Goal: Task Accomplishment & Management: Complete application form

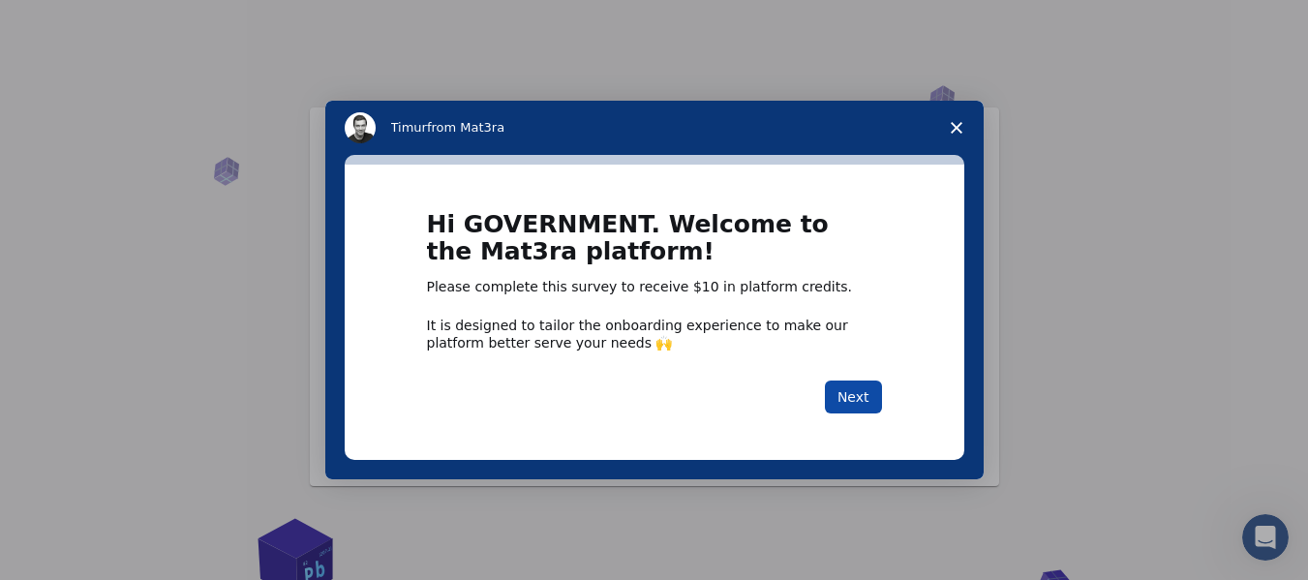
click at [853, 407] on button "Next" at bounding box center [853, 396] width 57 height 33
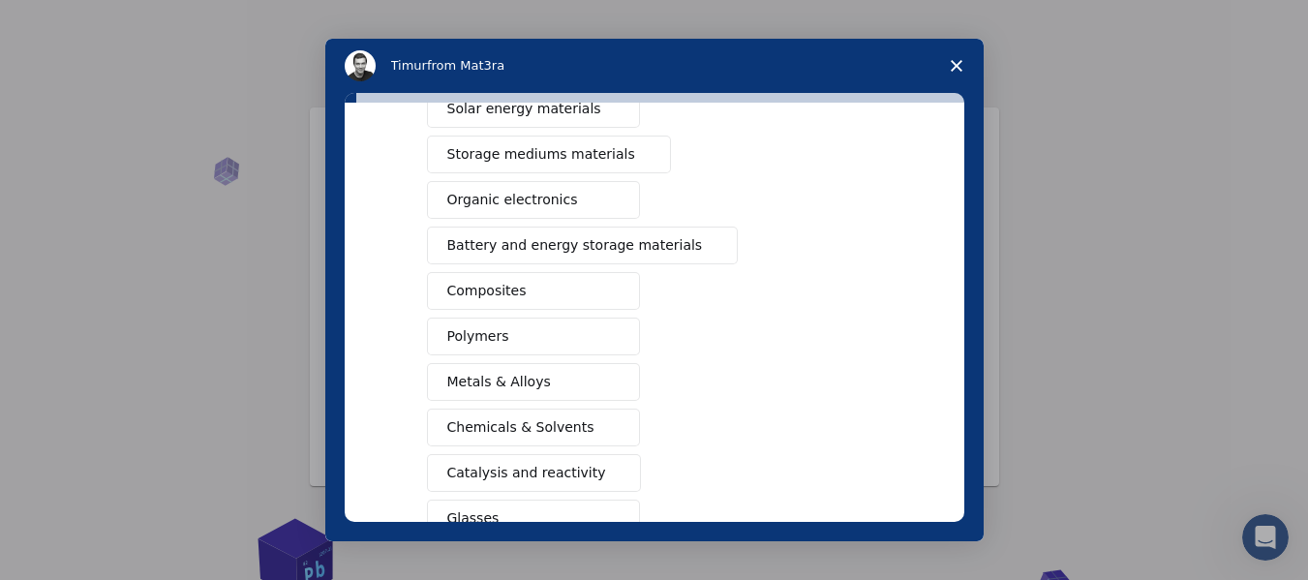
scroll to position [194, 0]
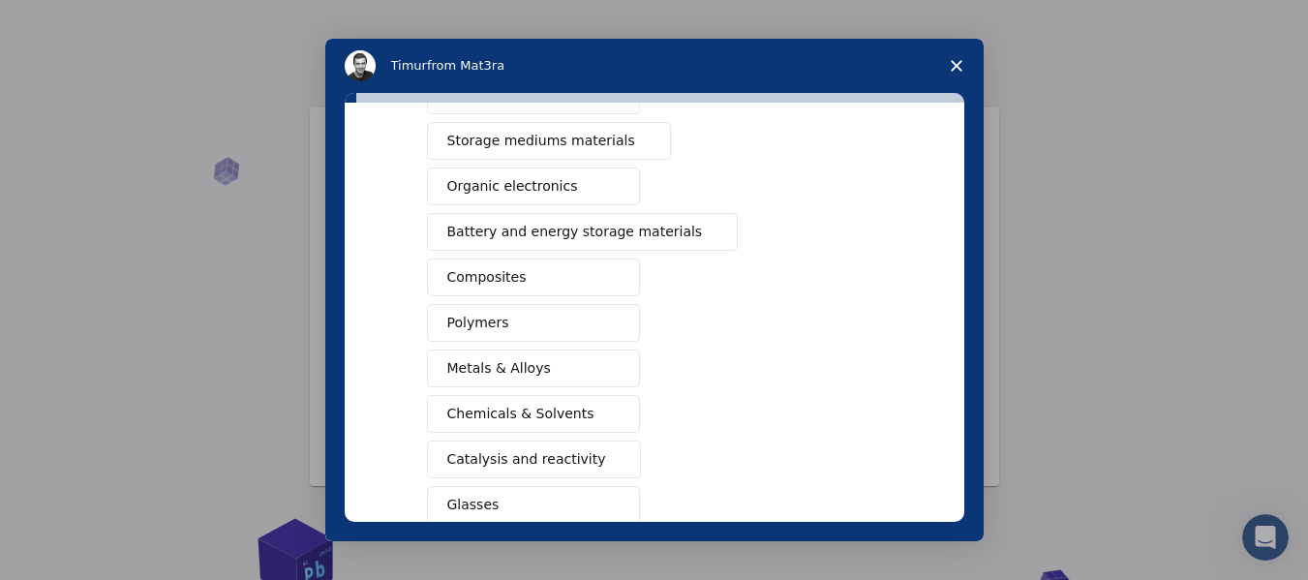
click at [495, 364] on span "Metals & Alloys" at bounding box center [499, 368] width 104 height 20
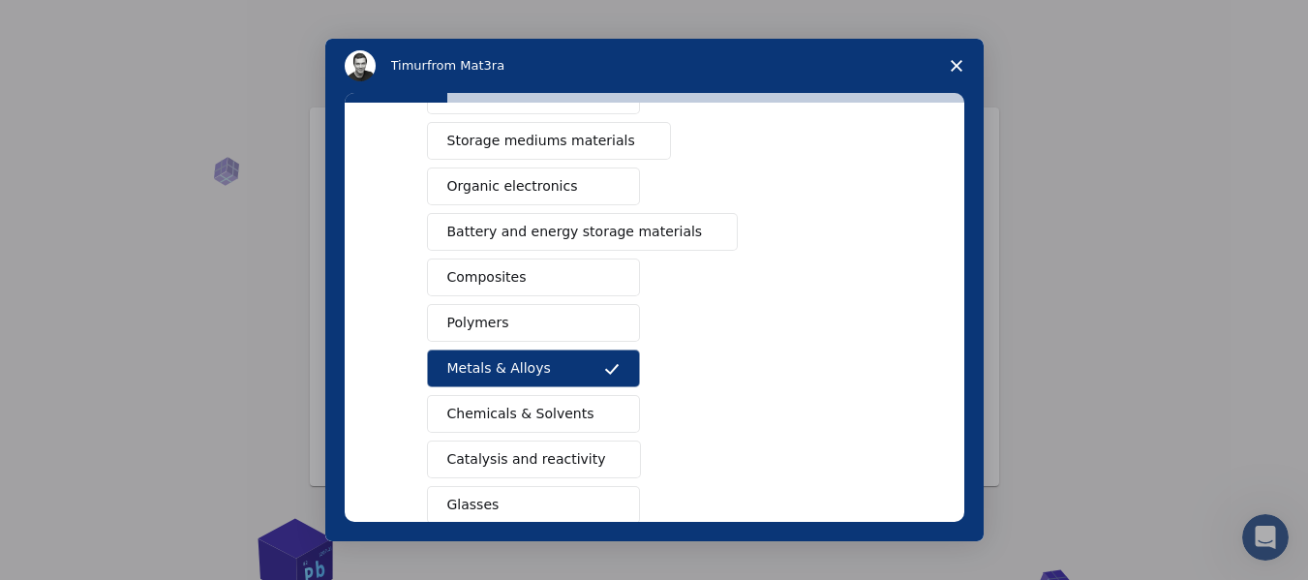
click at [475, 277] on span "Composites" at bounding box center [486, 277] width 79 height 20
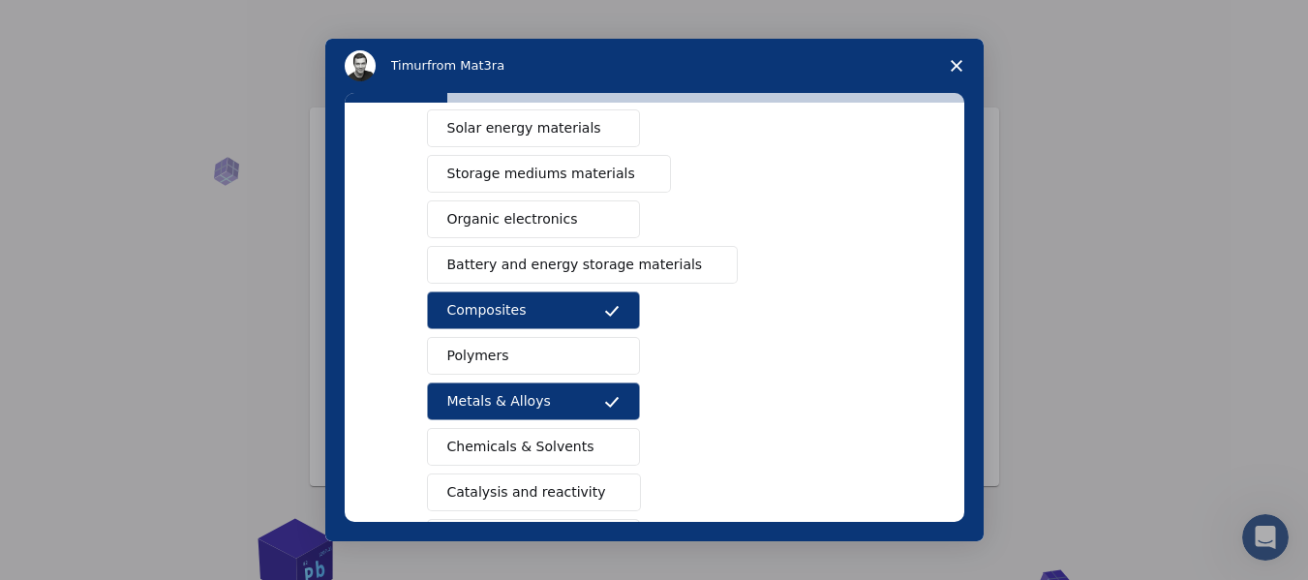
scroll to position [64, 0]
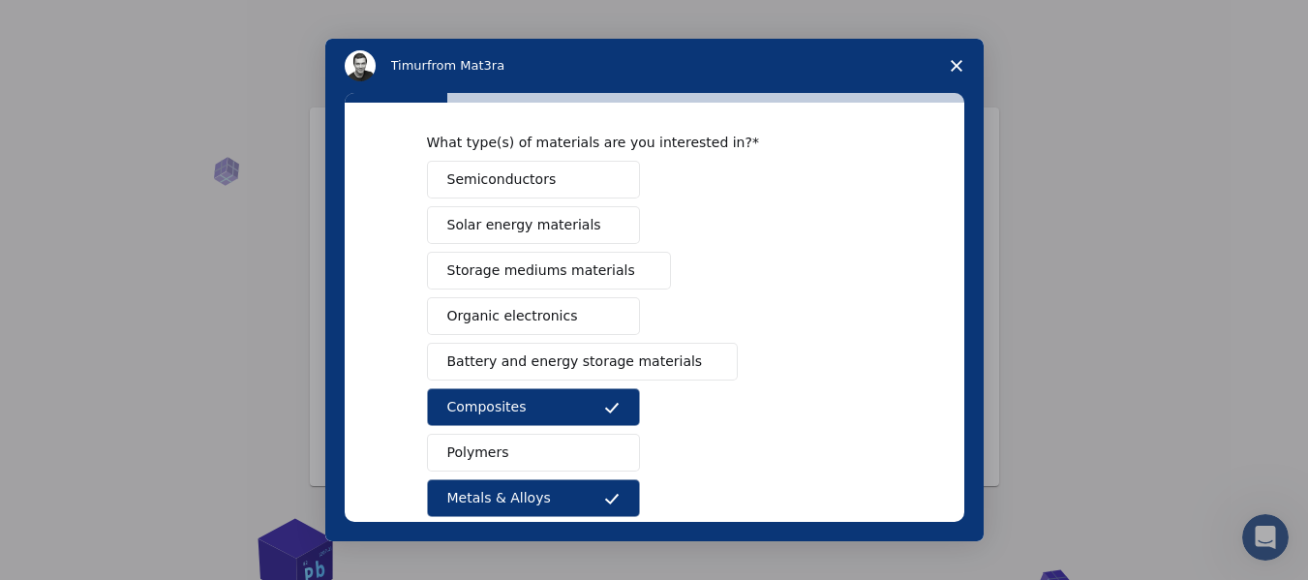
click at [503, 359] on span "Battery and energy storage materials" at bounding box center [575, 361] width 256 height 20
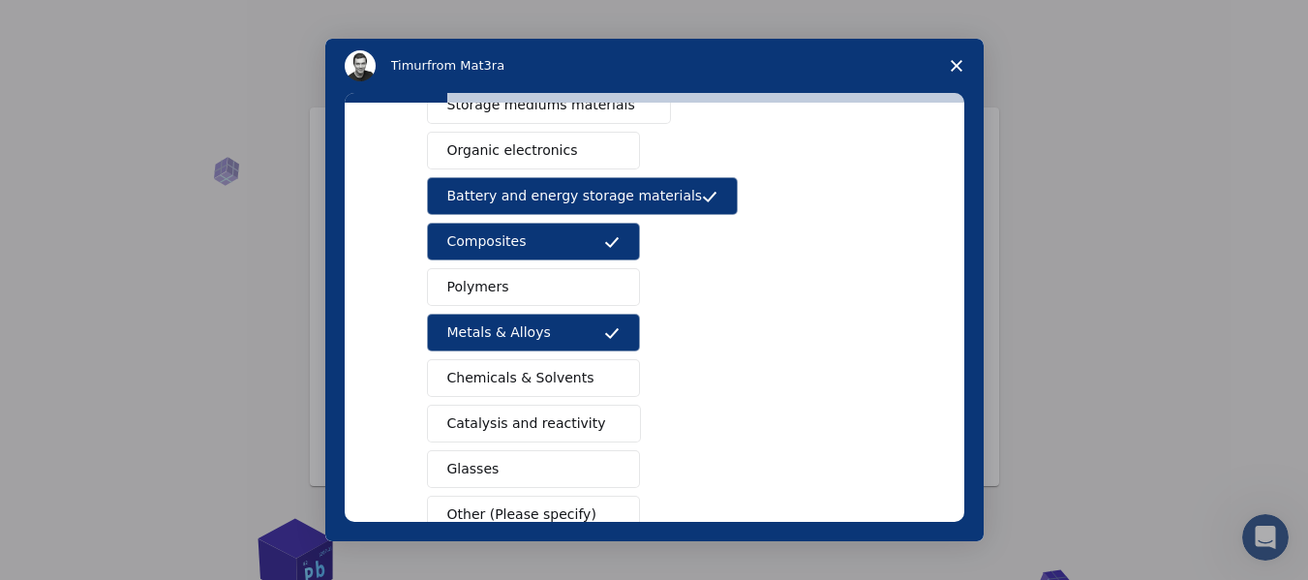
scroll to position [257, 0]
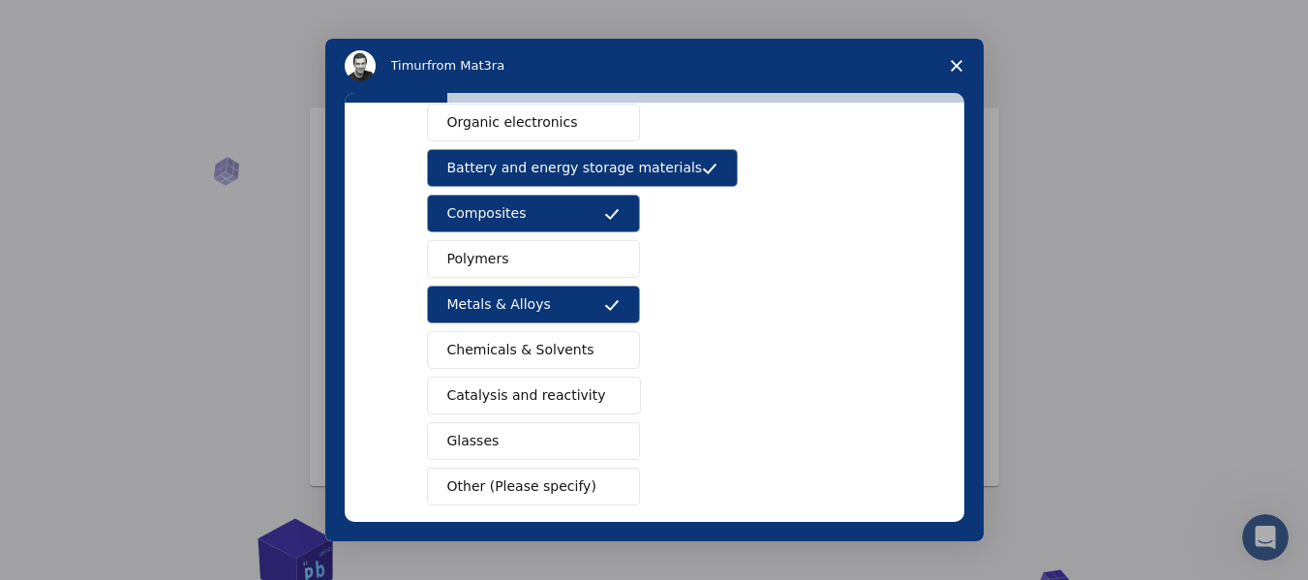
click at [504, 259] on button "Polymers" at bounding box center [533, 259] width 213 height 38
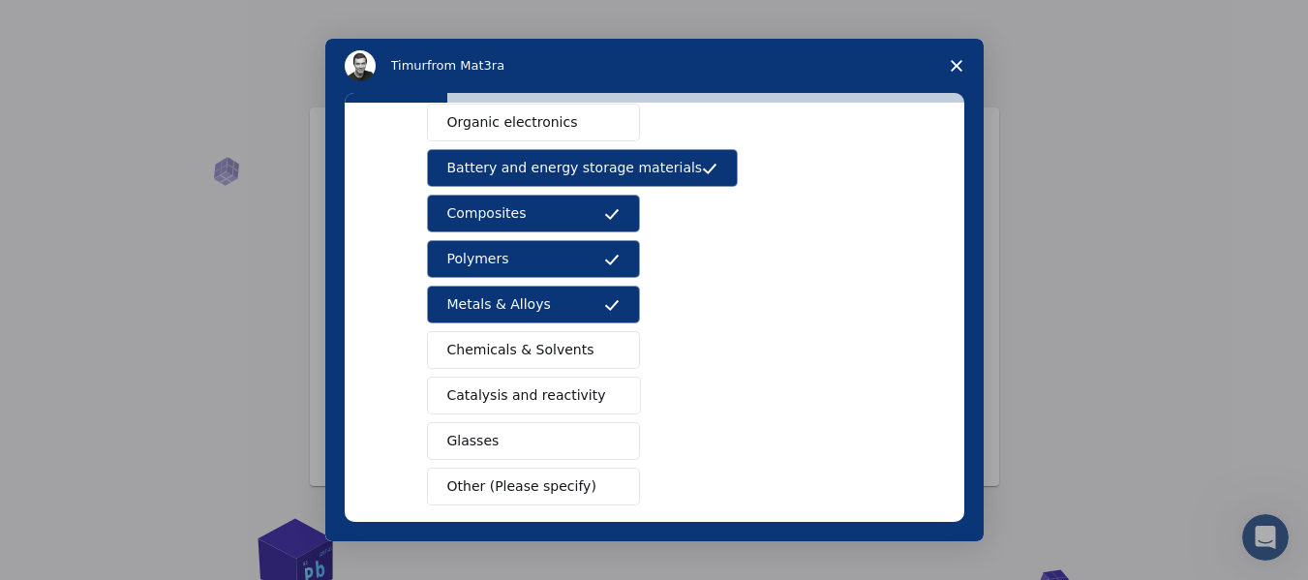
scroll to position [354, 0]
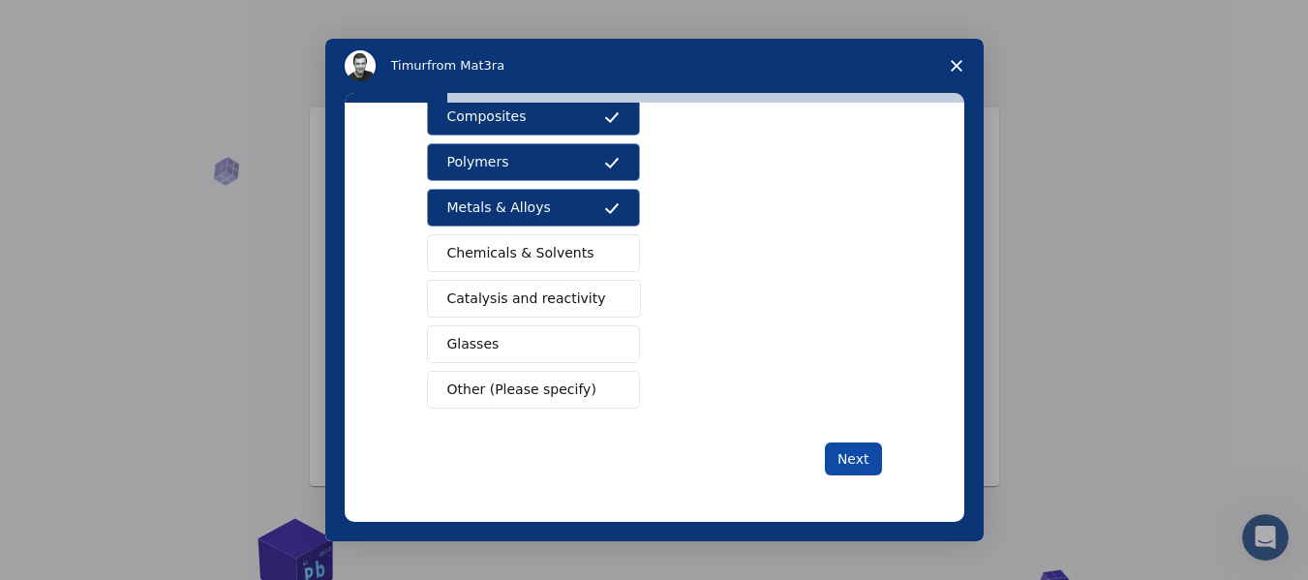
click at [843, 452] on button "Next" at bounding box center [853, 458] width 57 height 33
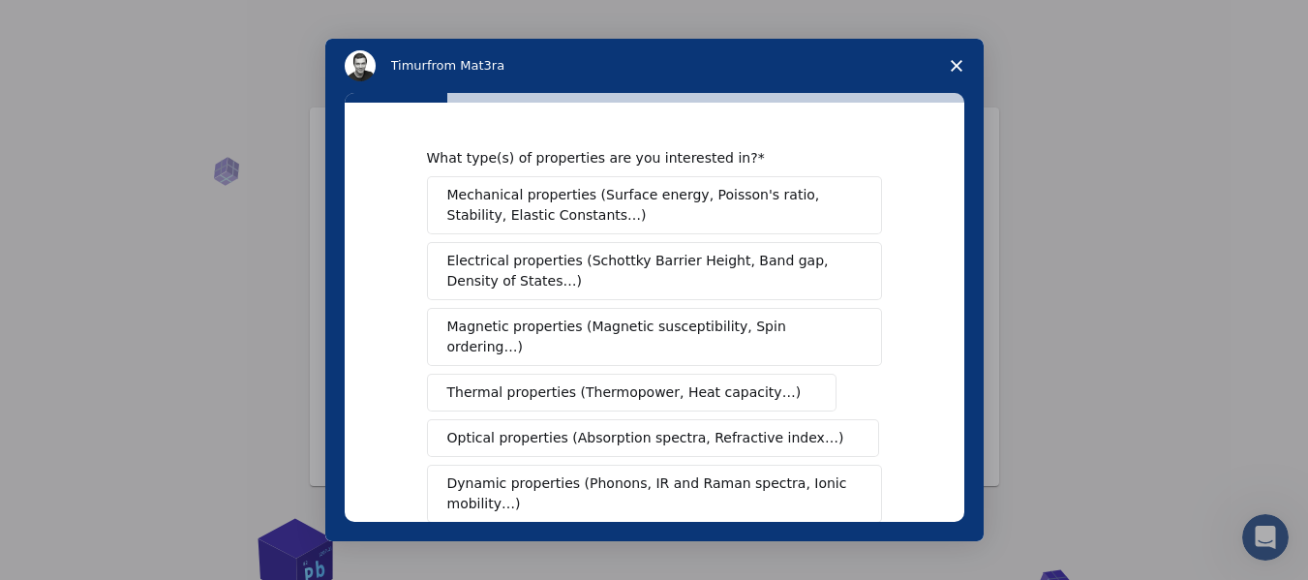
click at [602, 382] on span "Thermal properties (Thermopower, Heat capacity…)" at bounding box center [624, 392] width 354 height 20
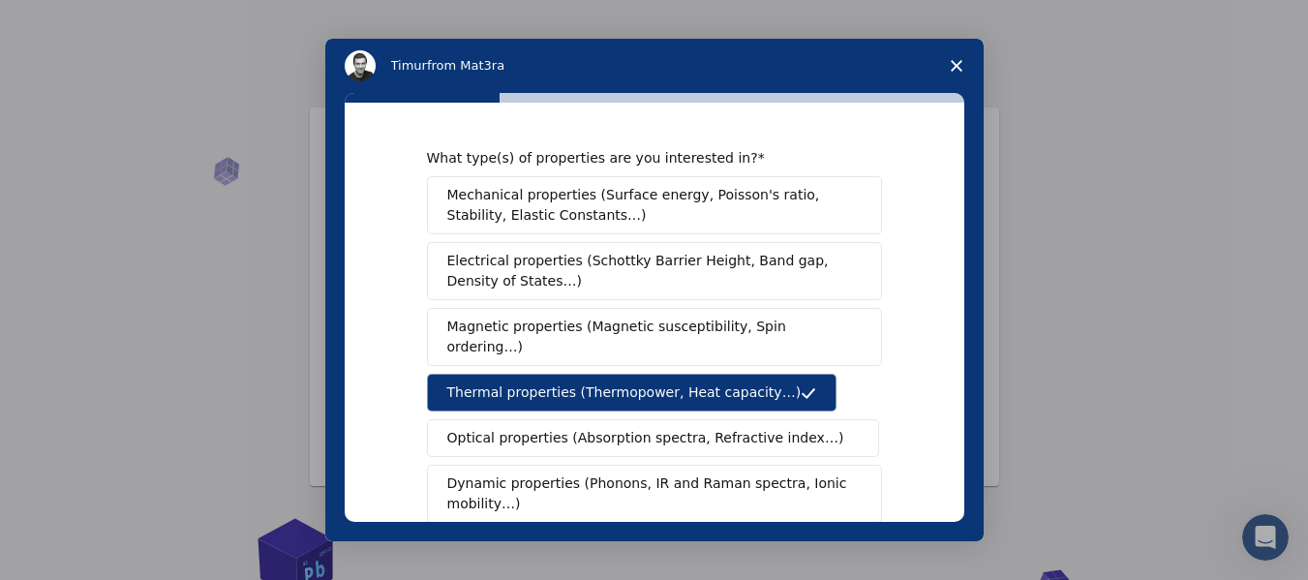
click at [522, 207] on span "Mechanical properties (Surface energy, Poisson's ratio, Stability, Elastic Cons…" at bounding box center [649, 205] width 404 height 41
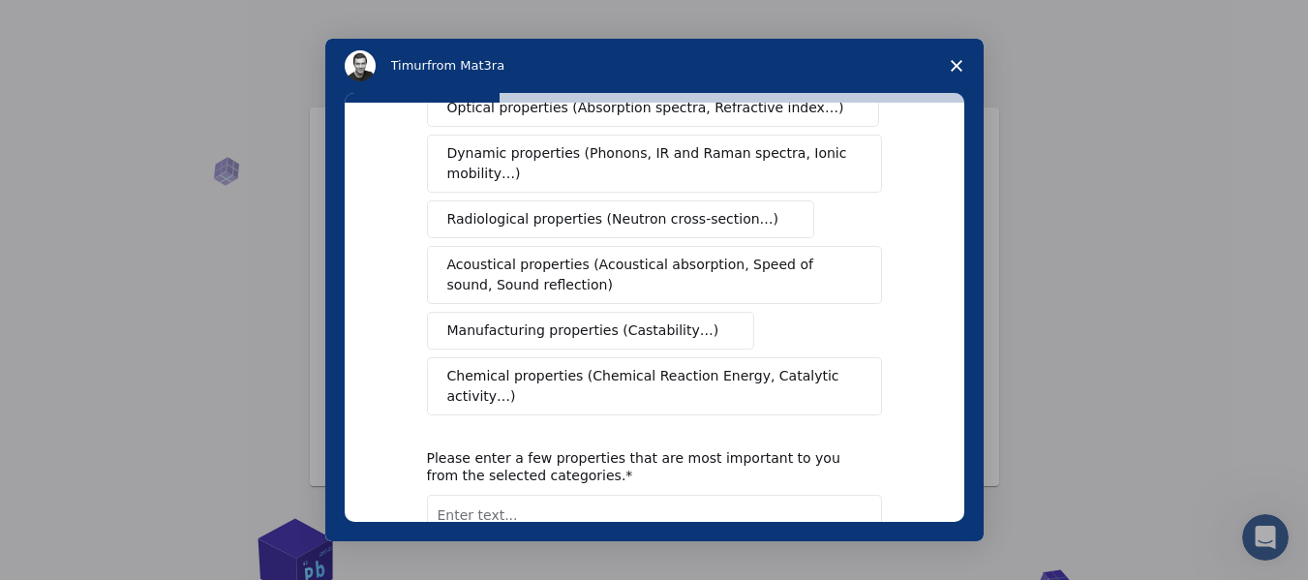
scroll to position [387, 0]
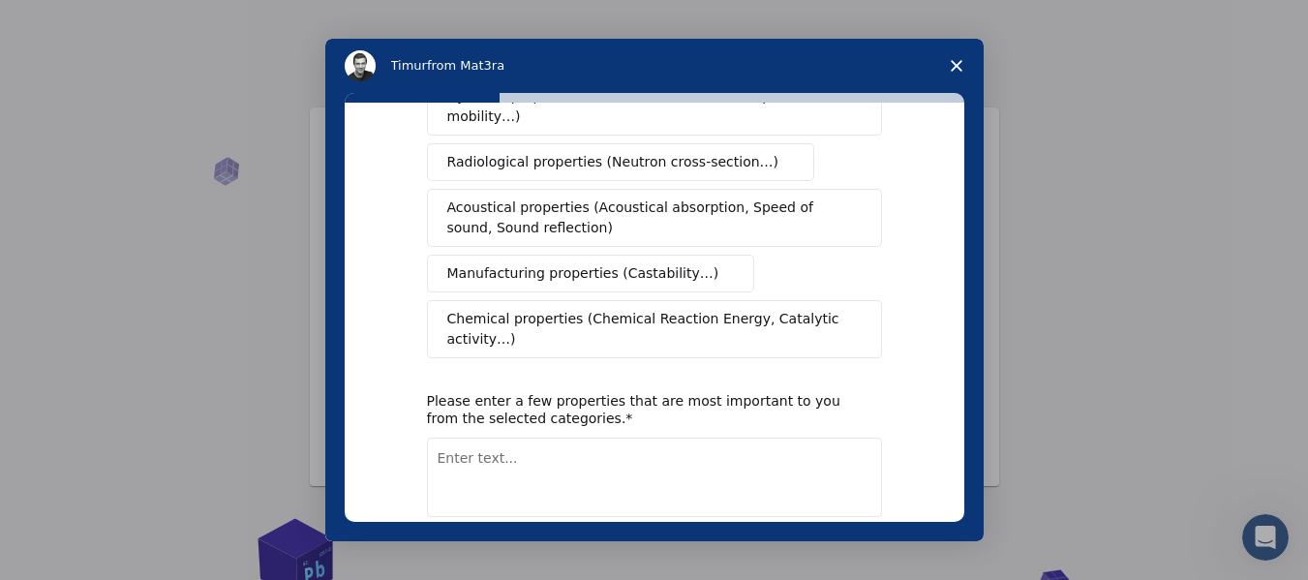
click at [519, 197] on span "Acoustical properties (Acoustical absorption, Speed of sound, Sound reflection)" at bounding box center [648, 217] width 403 height 41
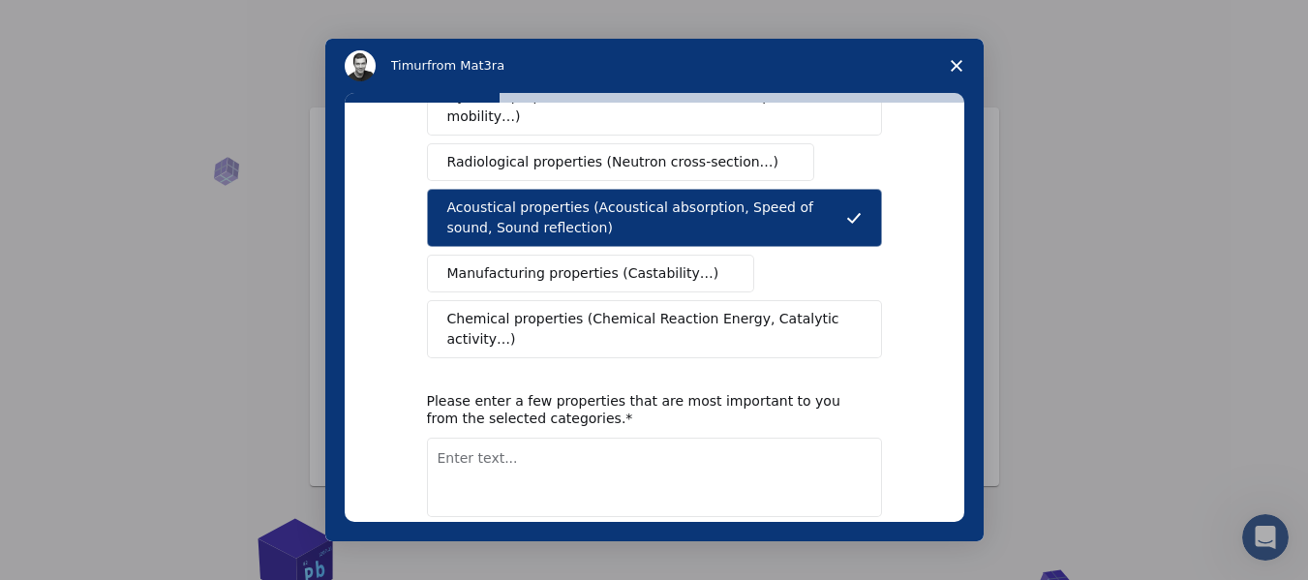
click at [549, 309] on span "Chemical properties (Chemical Reaction Energy, Catalytic activity…)" at bounding box center [647, 329] width 401 height 41
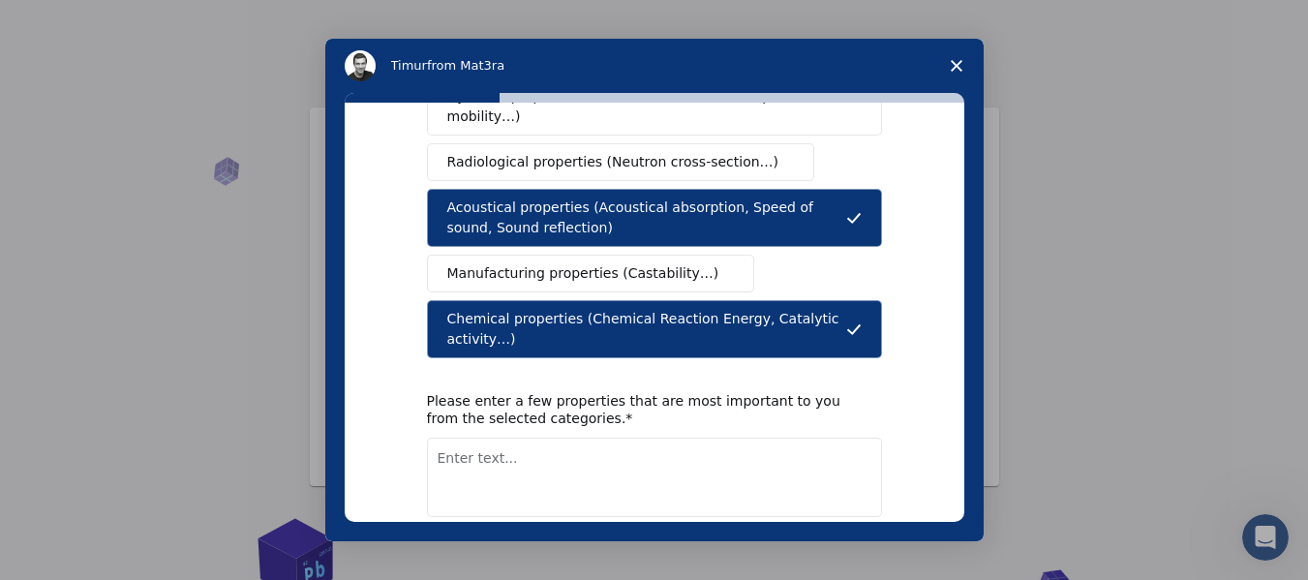
click at [855, 551] on button "Next" at bounding box center [853, 567] width 57 height 33
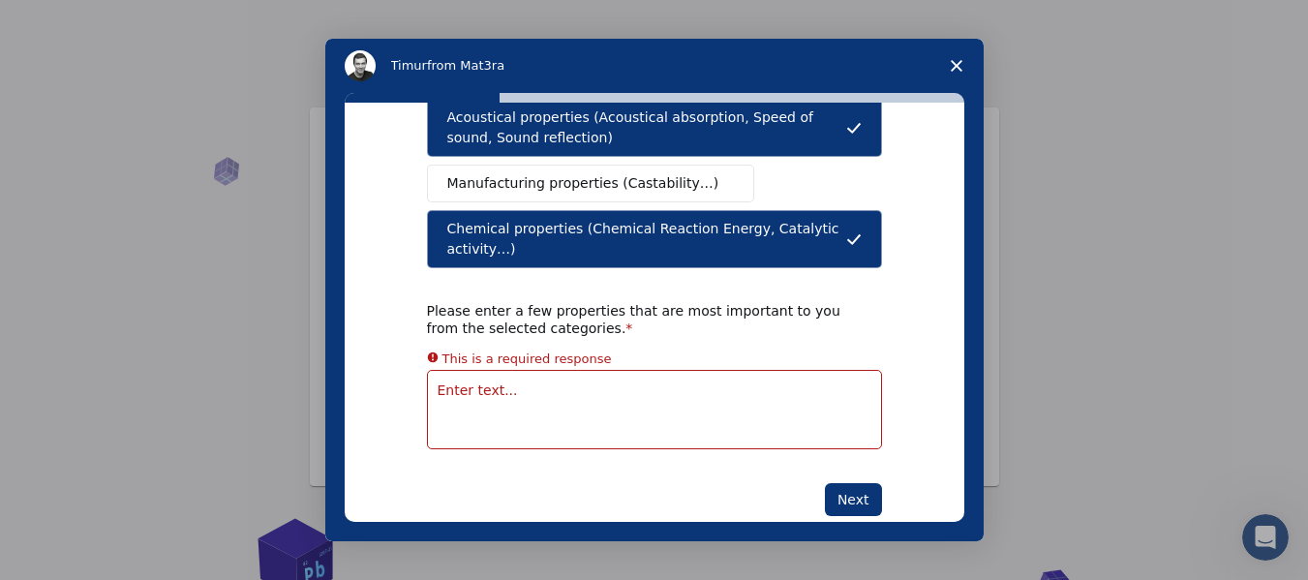
click at [505, 370] on textarea "Enter text..." at bounding box center [654, 409] width 455 height 79
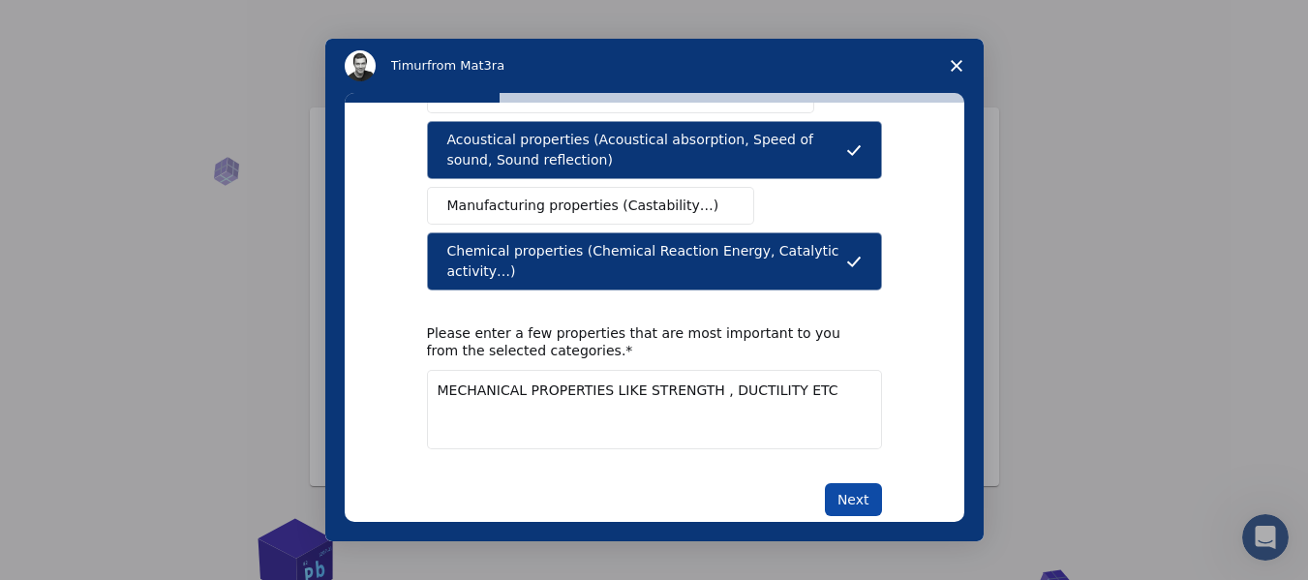
type textarea "MECHANICAL PROPERTIES LIKE STRENGTH , DUCTILITY ETC"
click at [848, 483] on button "Next" at bounding box center [853, 499] width 57 height 33
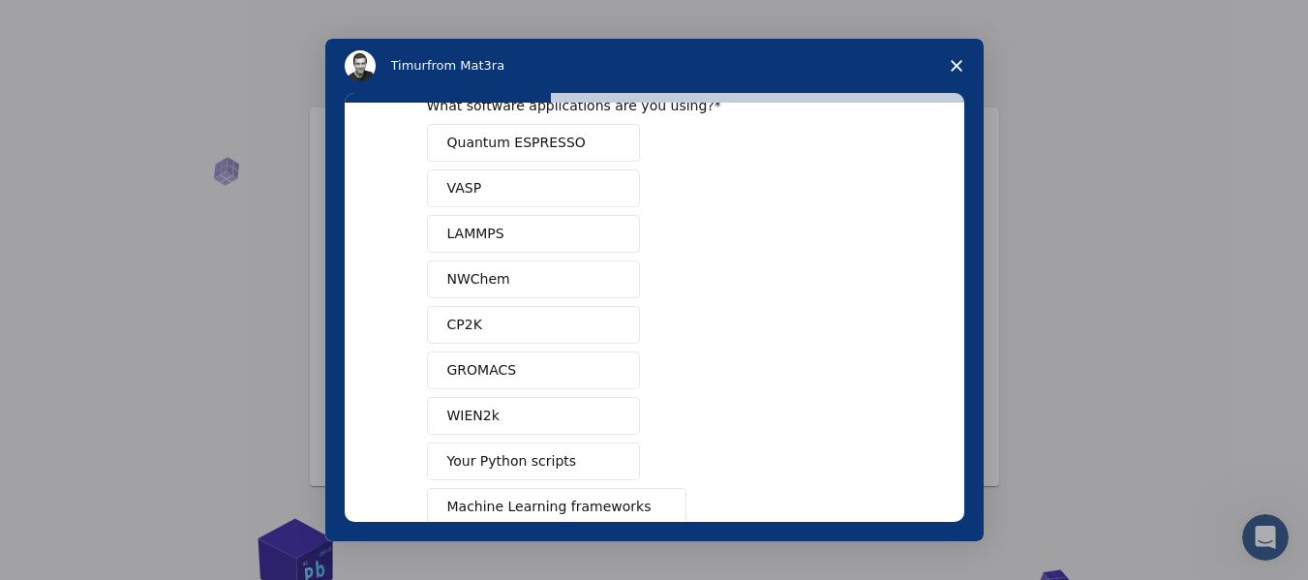
scroll to position [97, 0]
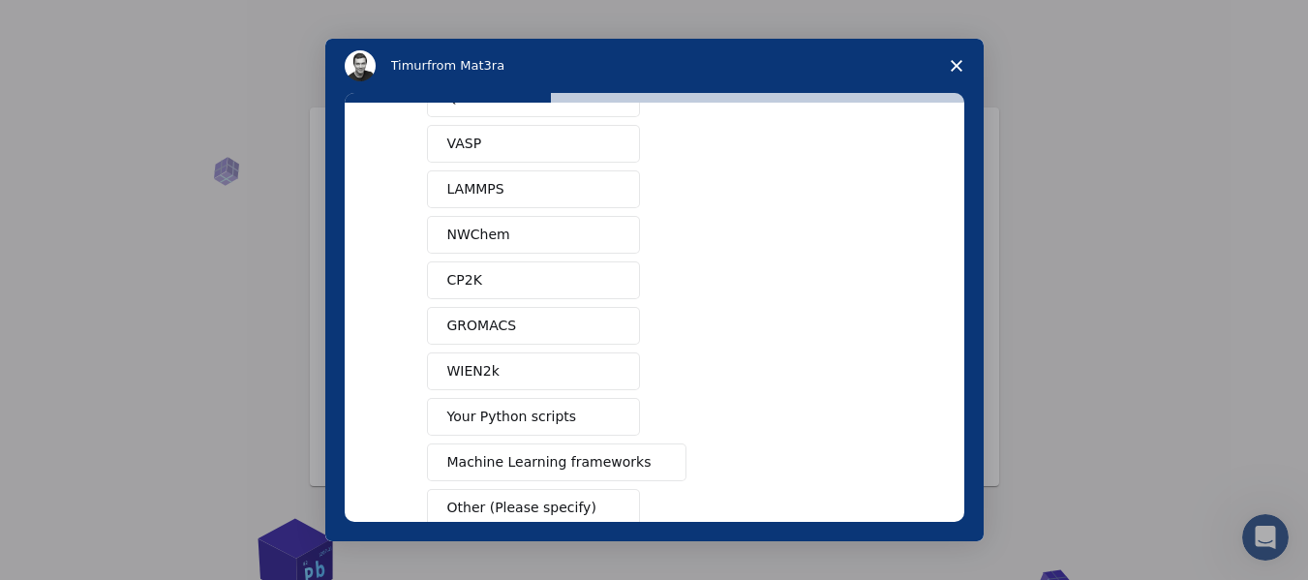
click at [509, 197] on button "LAMMPS" at bounding box center [533, 189] width 213 height 38
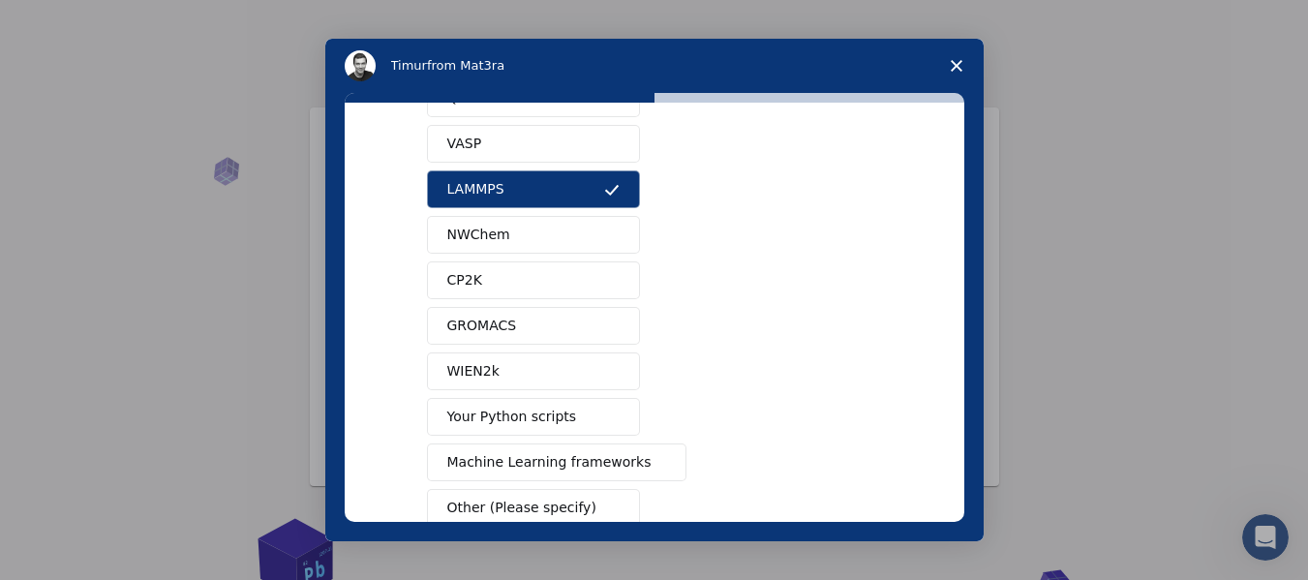
scroll to position [194, 0]
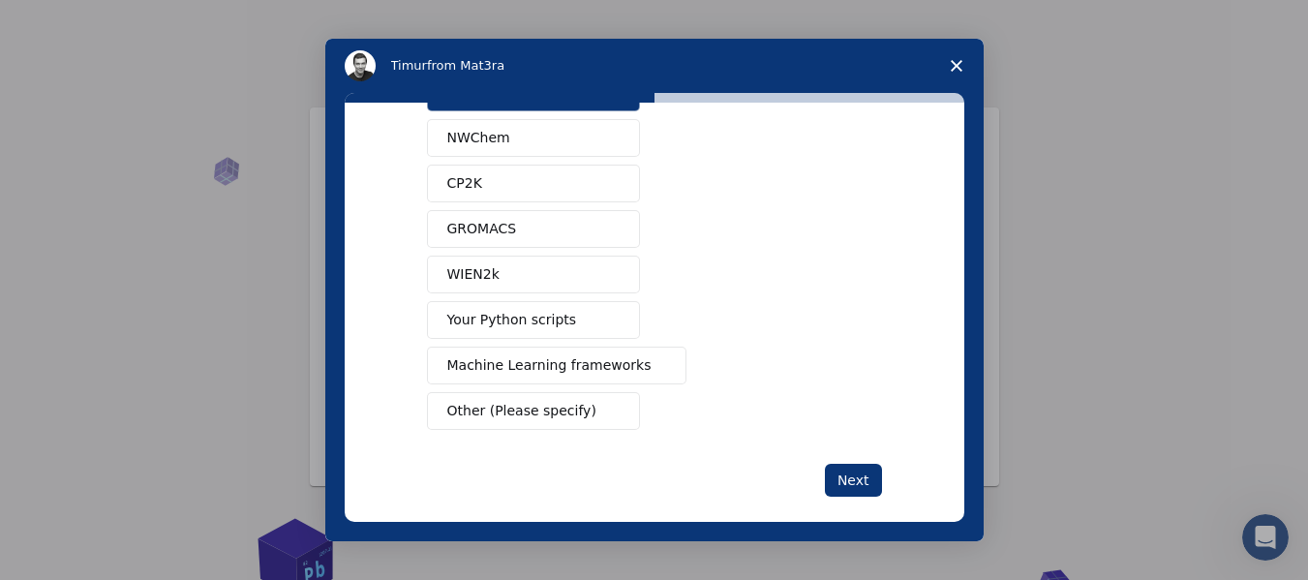
click at [527, 364] on span "Machine Learning frameworks" at bounding box center [549, 365] width 204 height 20
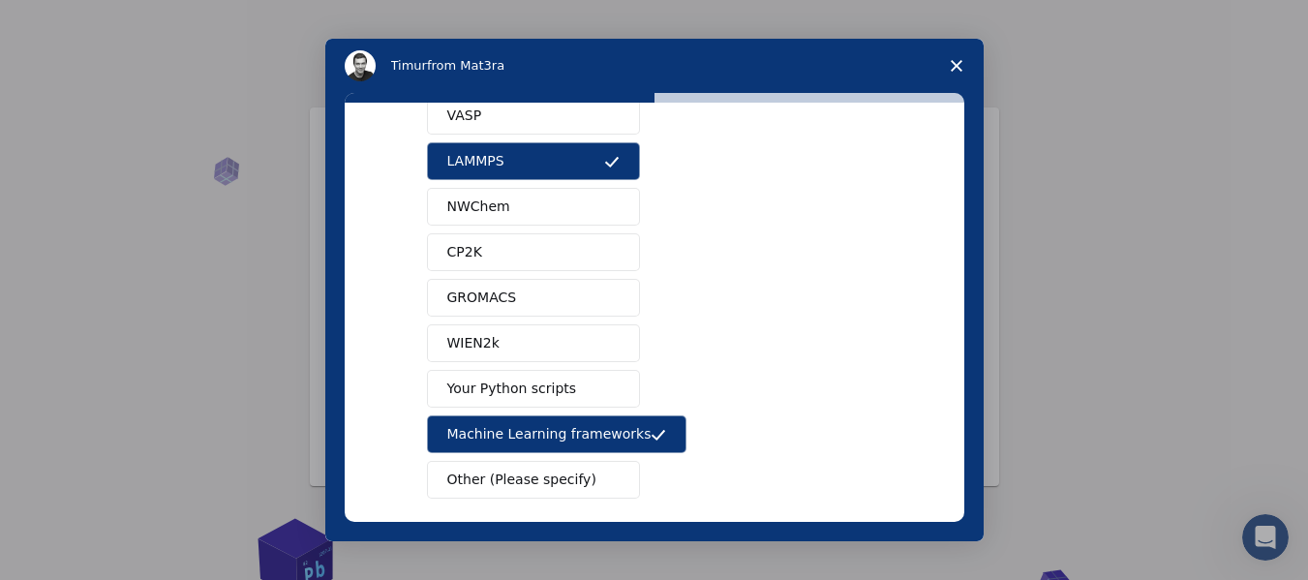
scroll to position [97, 0]
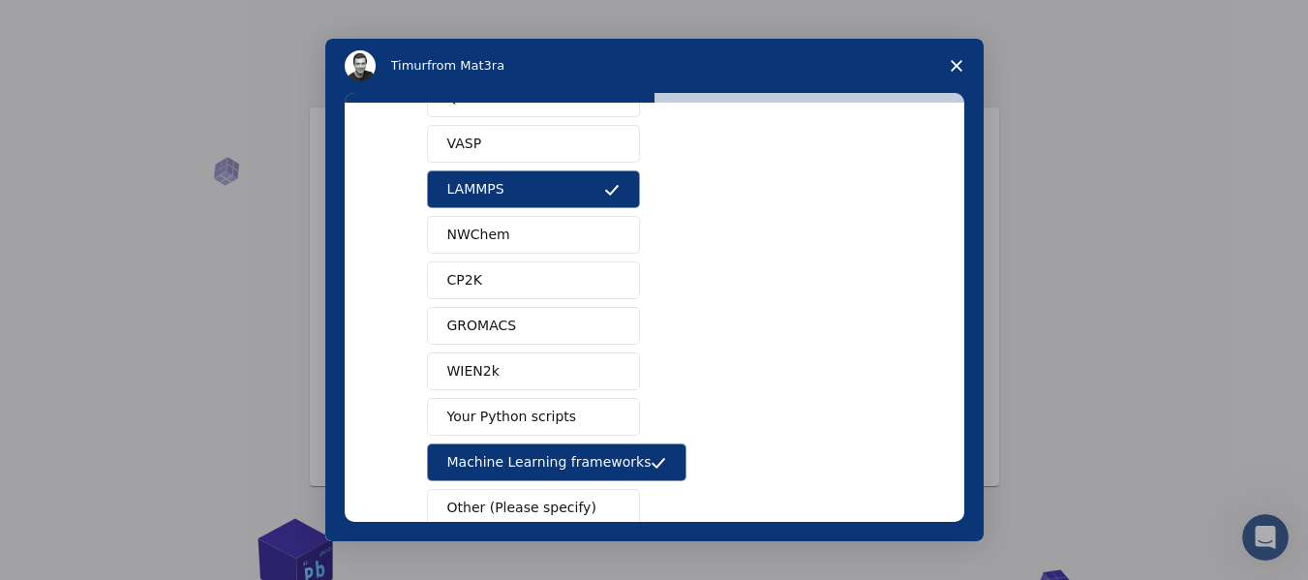
click at [447, 232] on span "NWChem" at bounding box center [478, 235] width 63 height 20
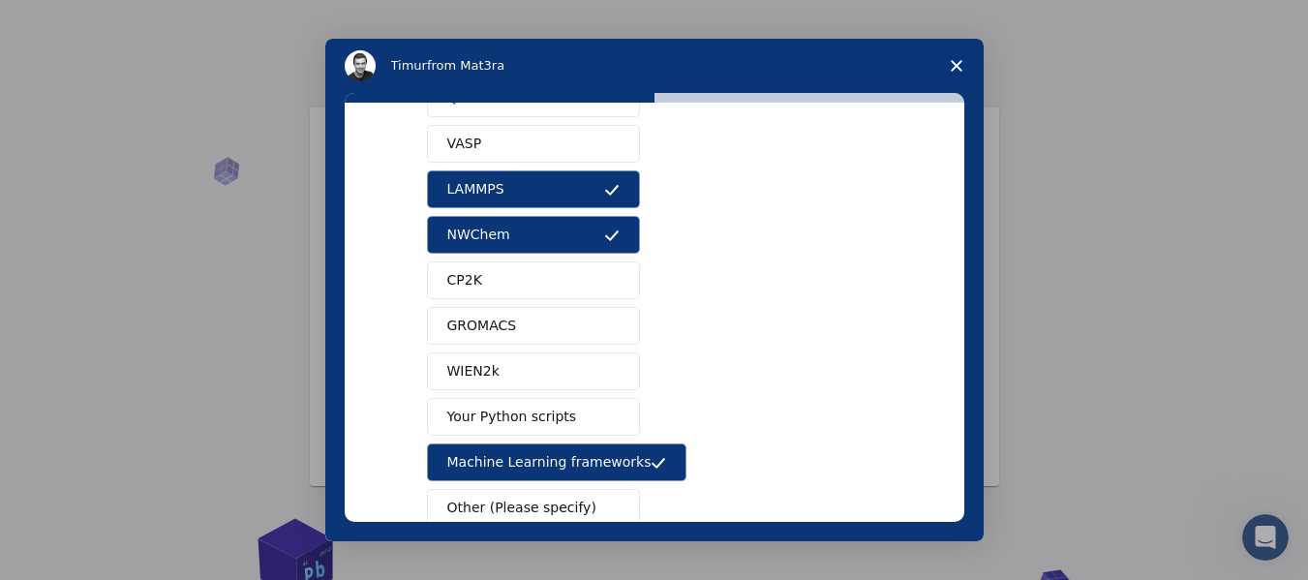
click at [477, 140] on button "VASP" at bounding box center [533, 144] width 213 height 38
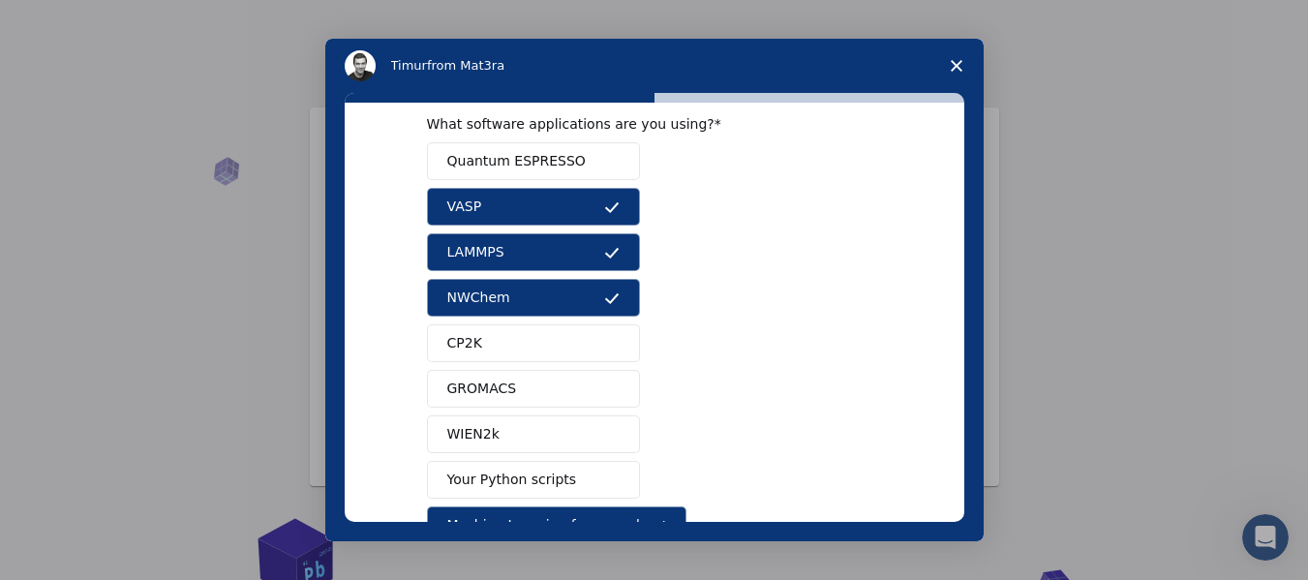
scroll to position [0, 0]
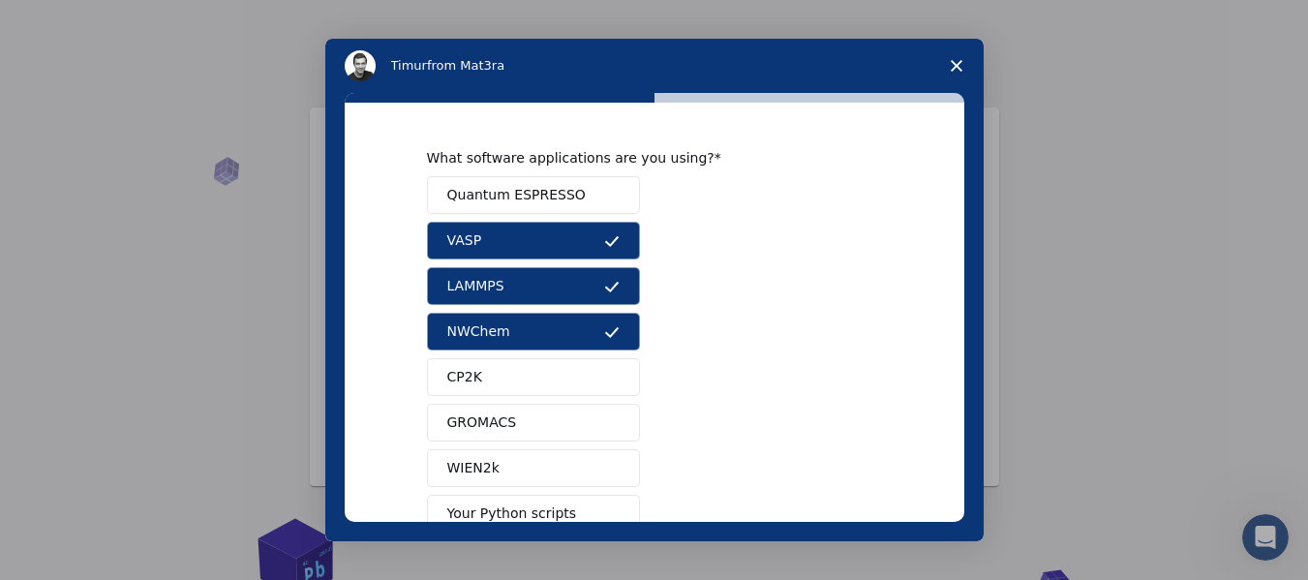
click at [498, 198] on span "Quantum ESPRESSO" at bounding box center [516, 195] width 138 height 20
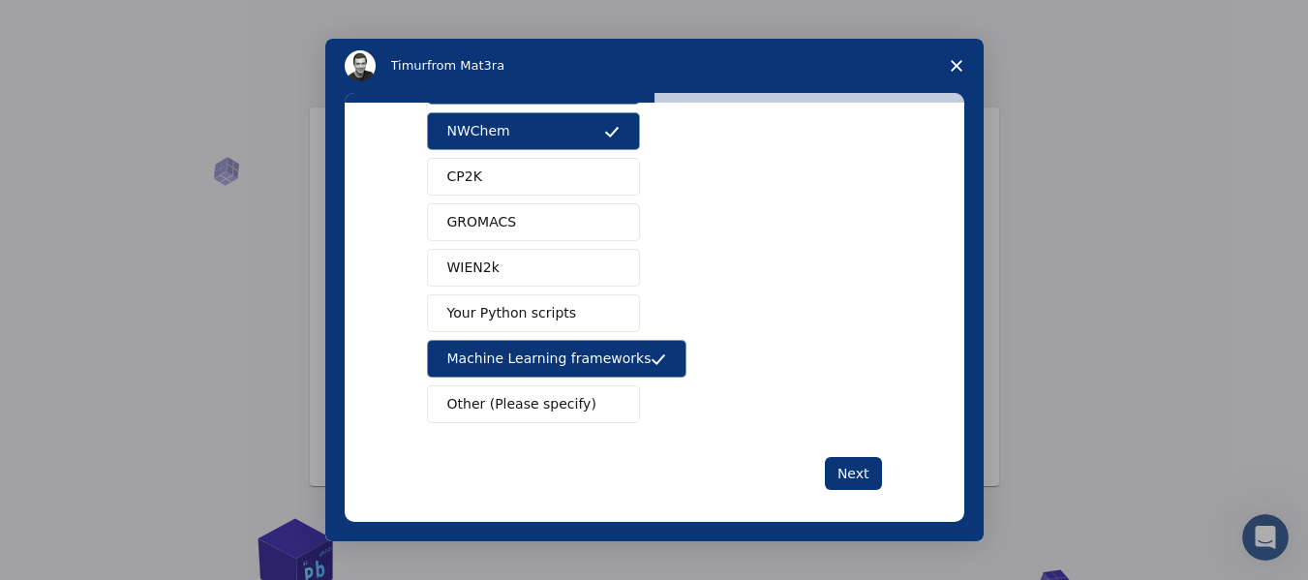
scroll to position [215, 0]
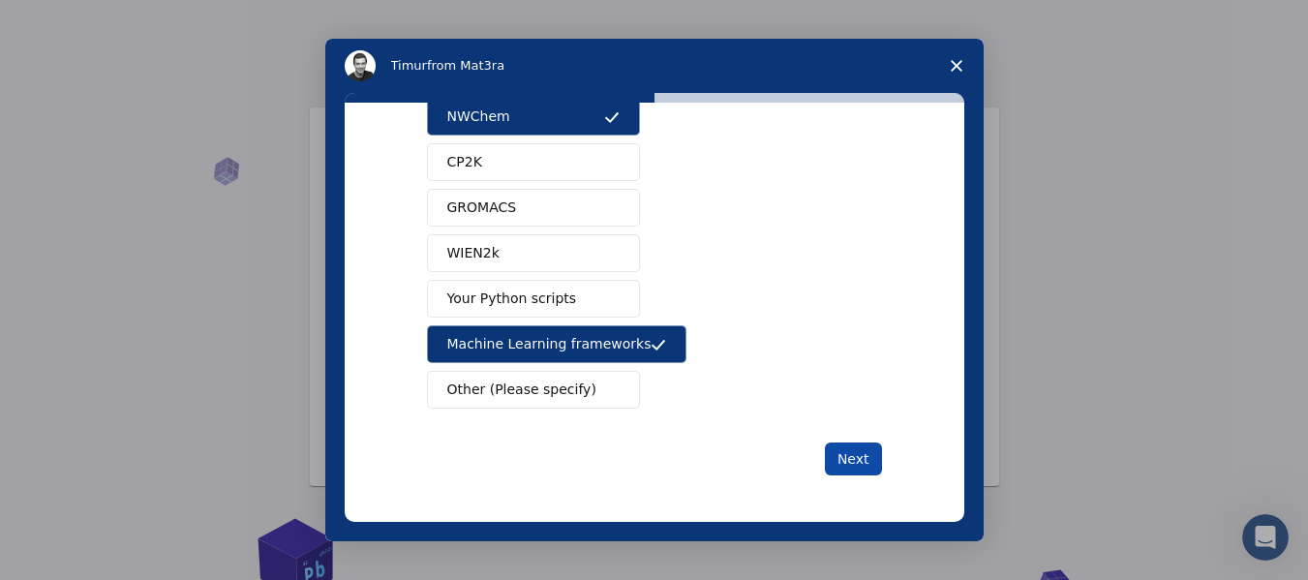
click at [863, 456] on button "Next" at bounding box center [853, 458] width 57 height 33
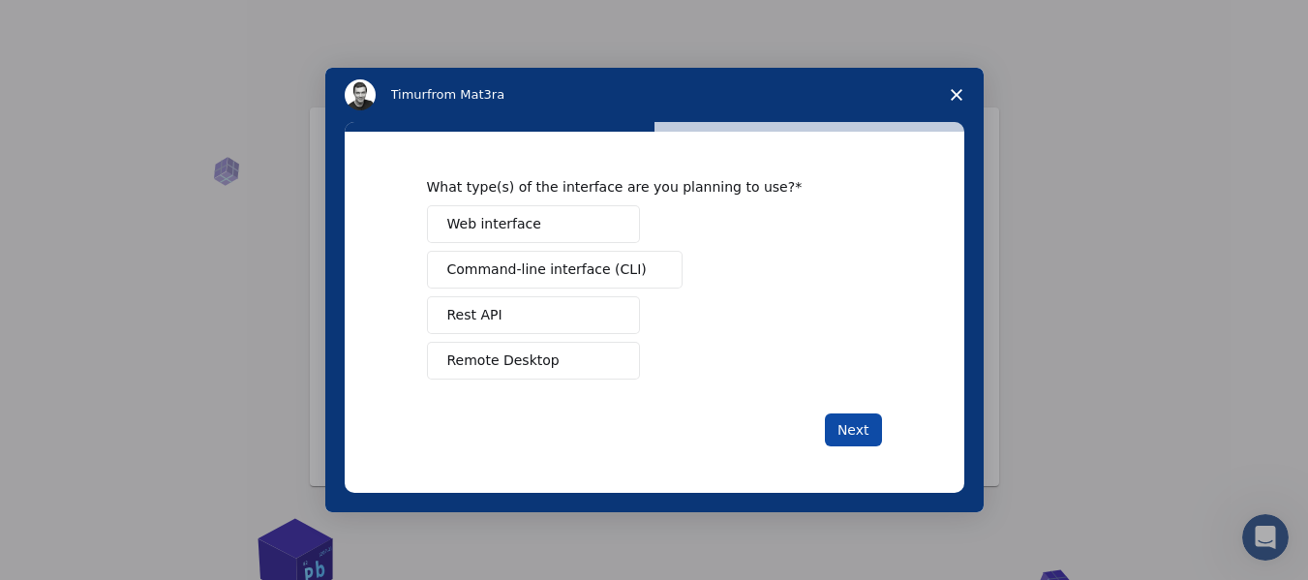
click at [871, 424] on button "Next" at bounding box center [853, 429] width 57 height 33
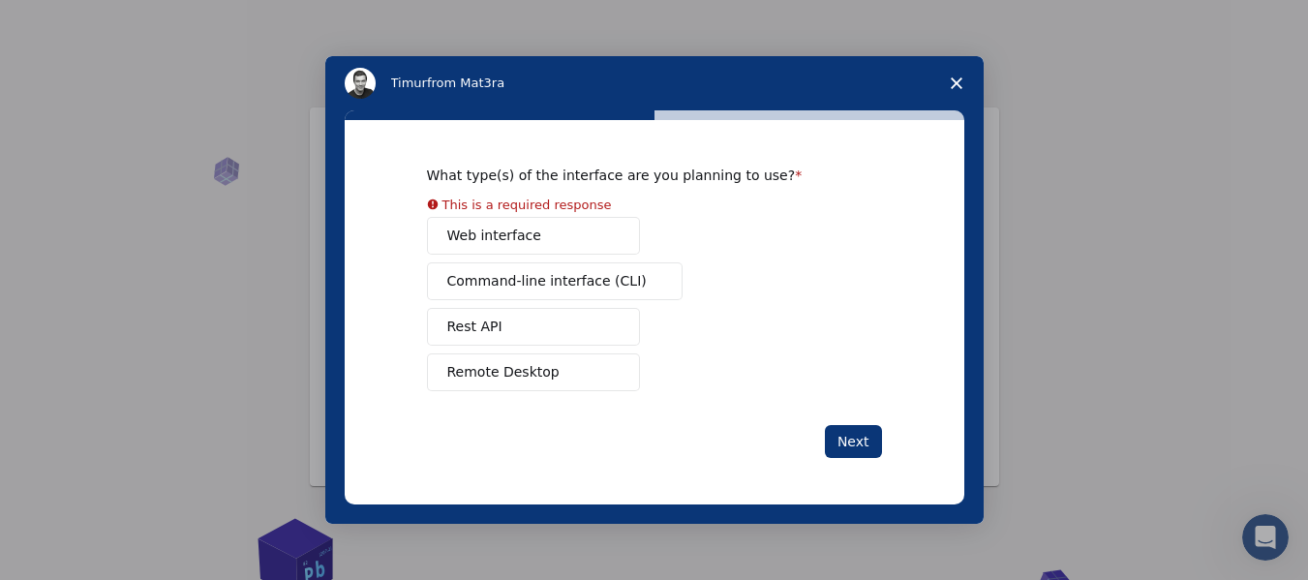
click at [538, 237] on button "Web interface" at bounding box center [533, 236] width 213 height 38
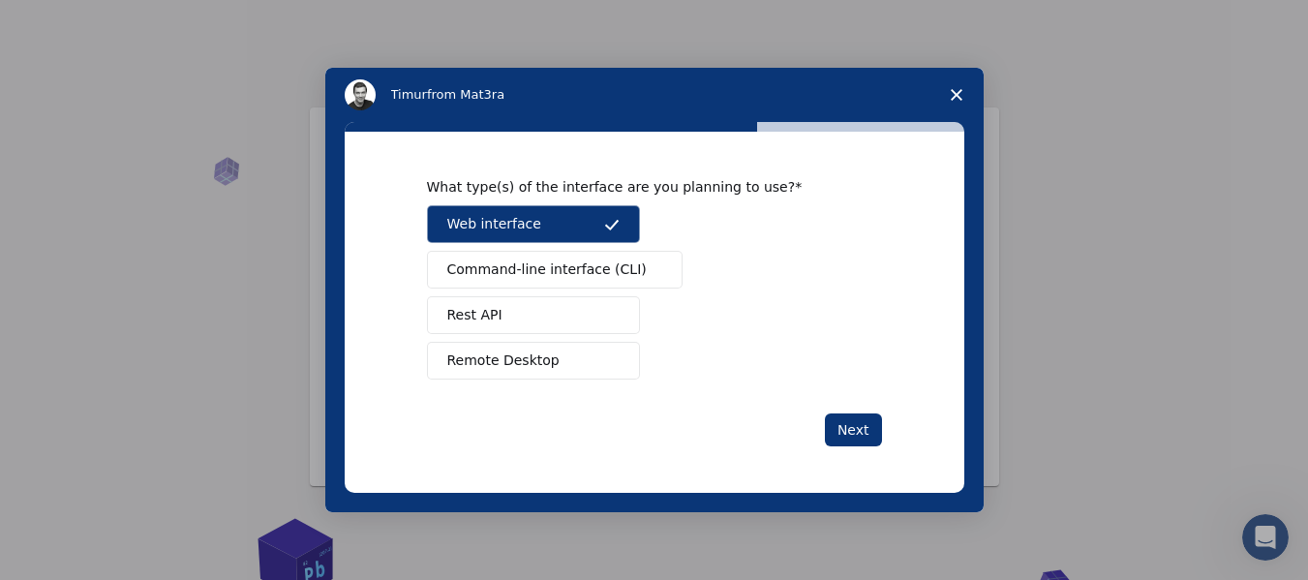
click at [515, 357] on span "Remote Desktop" at bounding box center [503, 360] width 112 height 20
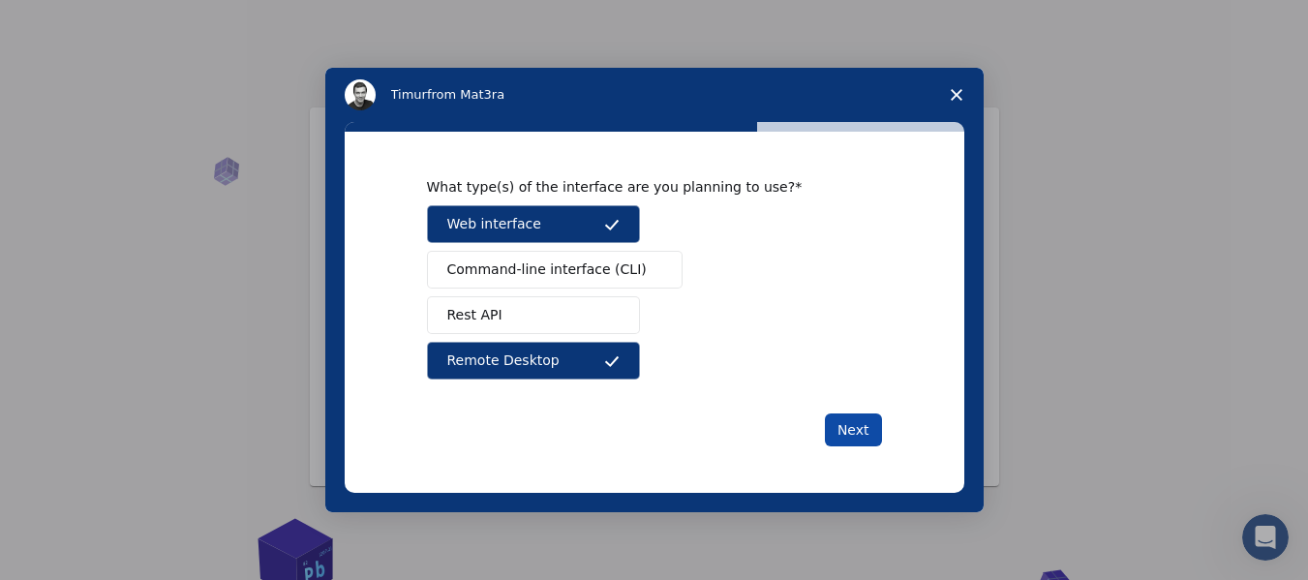
click at [863, 429] on button "Next" at bounding box center [853, 429] width 57 height 33
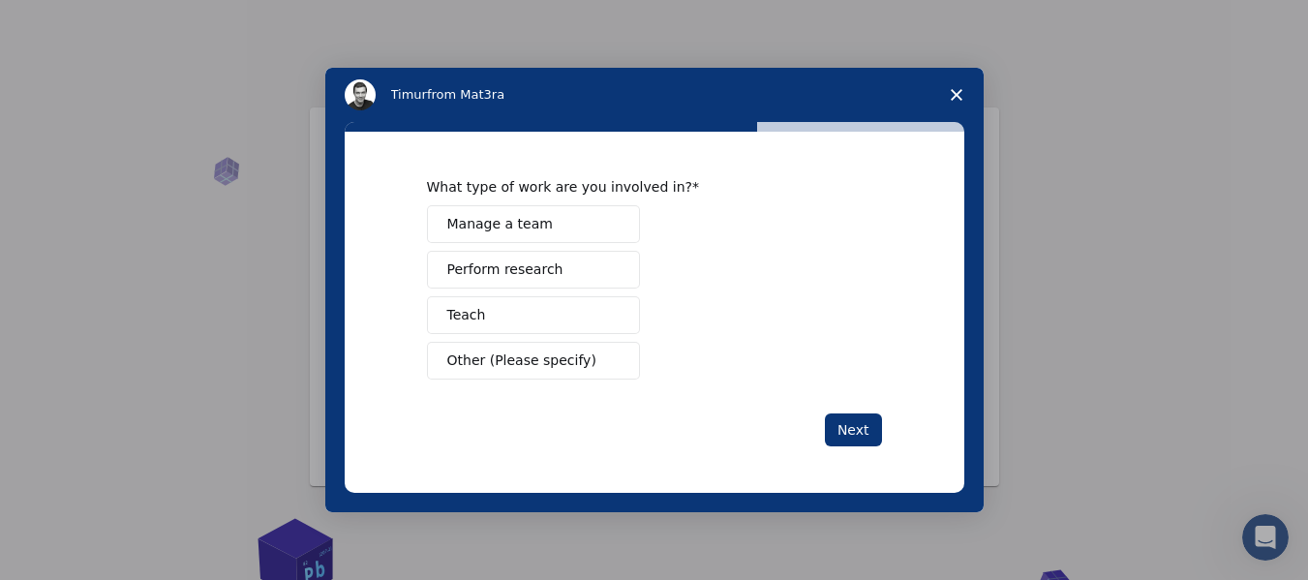
click at [504, 307] on button "Teach" at bounding box center [533, 315] width 213 height 38
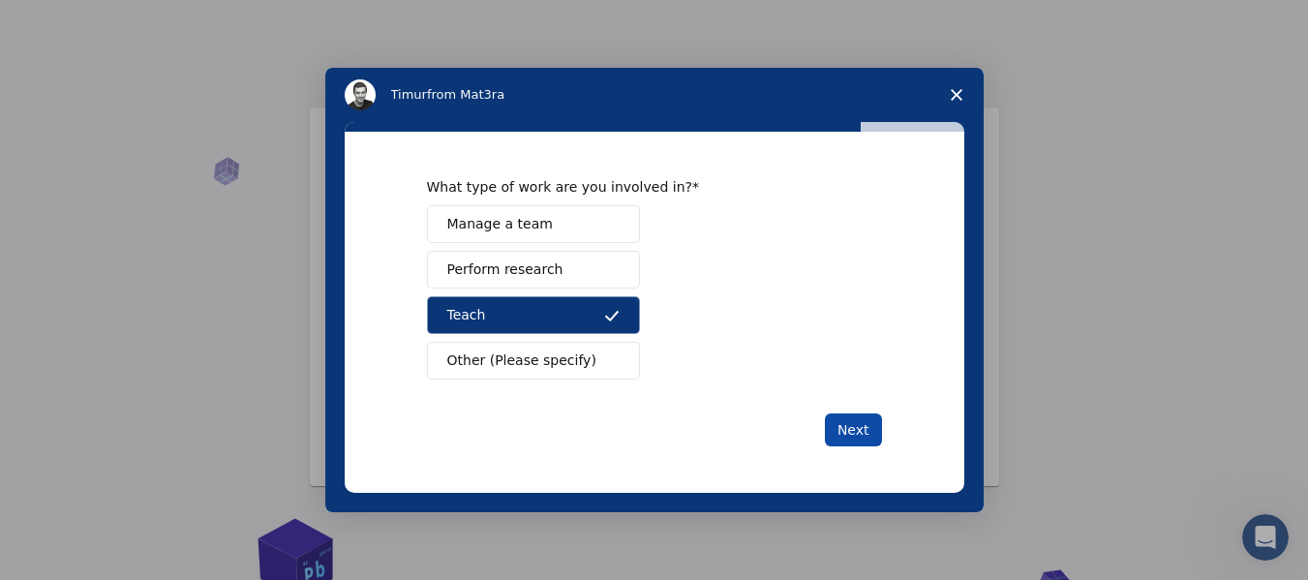
click at [848, 436] on button "Next" at bounding box center [853, 429] width 57 height 33
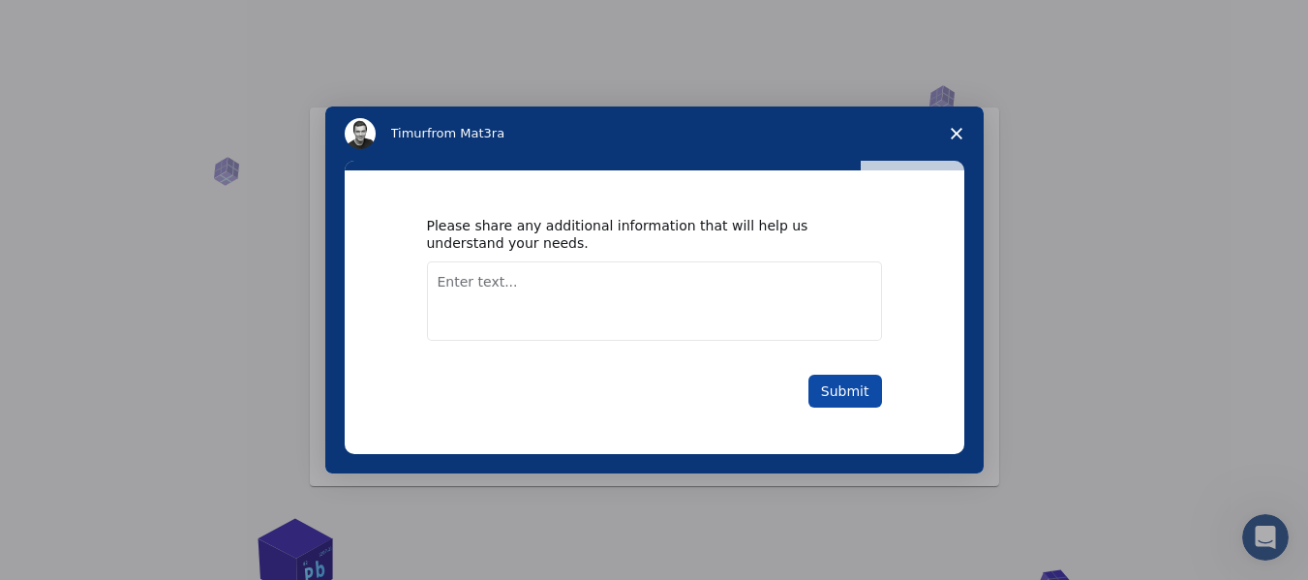
click at [855, 388] on button "Submit" at bounding box center [845, 391] width 74 height 33
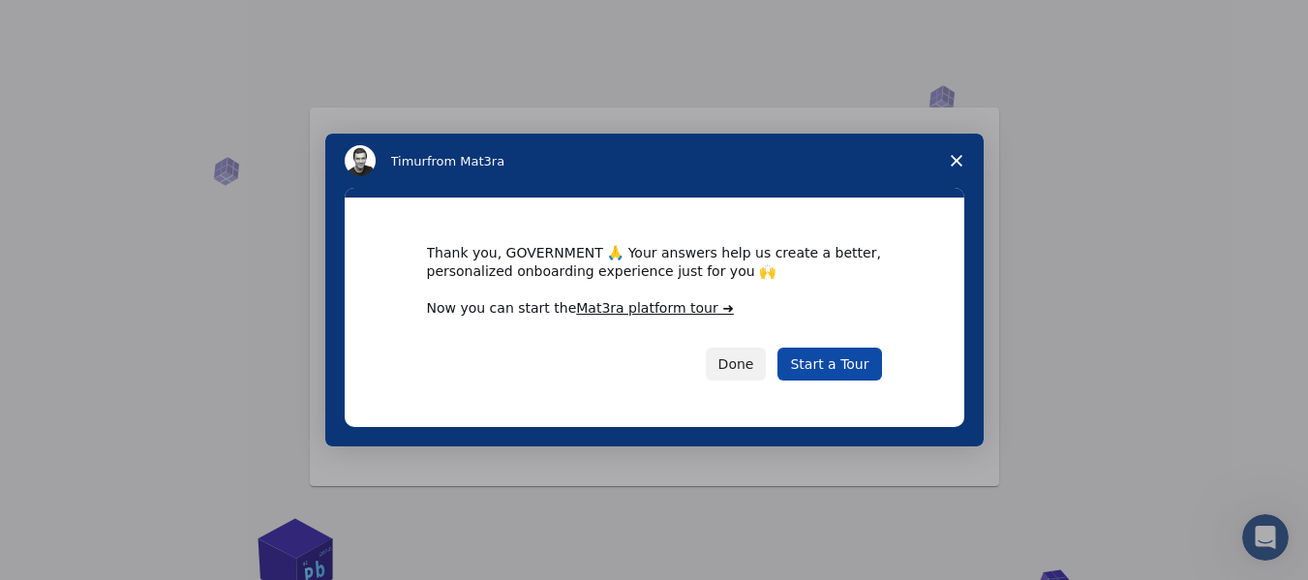
click at [820, 351] on link "Start a Tour" at bounding box center [829, 364] width 104 height 33
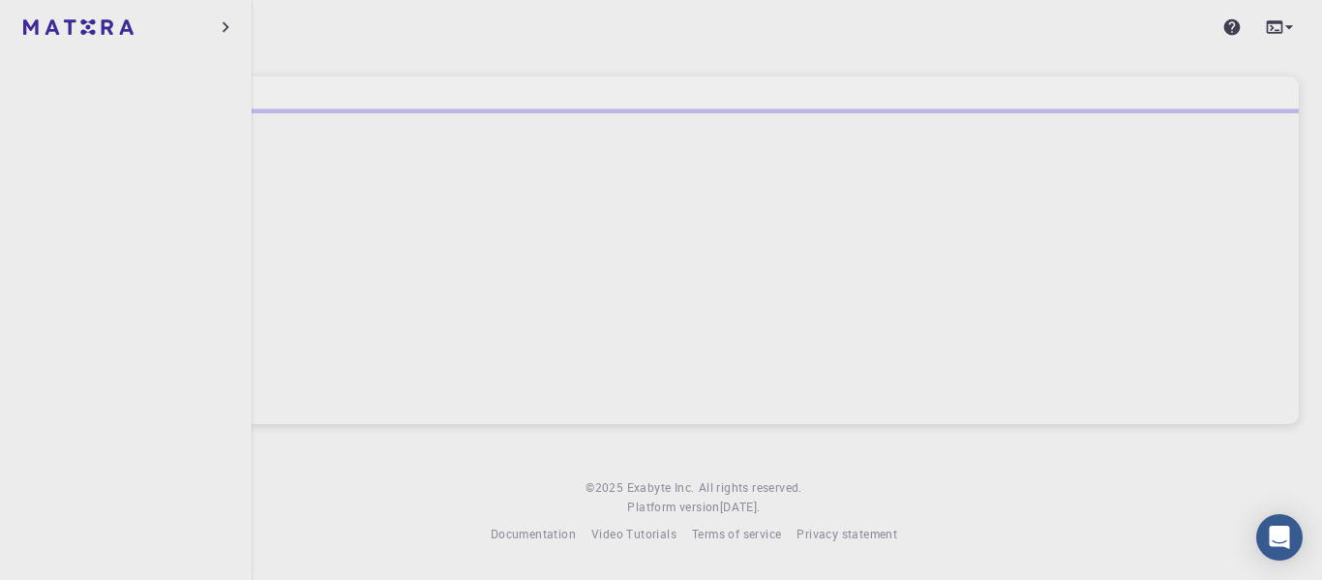
click at [193, 23] on div at bounding box center [126, 27] width 252 height 54
click at [231, 22] on icon "button" at bounding box center [225, 26] width 21 height 21
click at [1280, 30] on icon at bounding box center [1289, 26] width 19 height 19
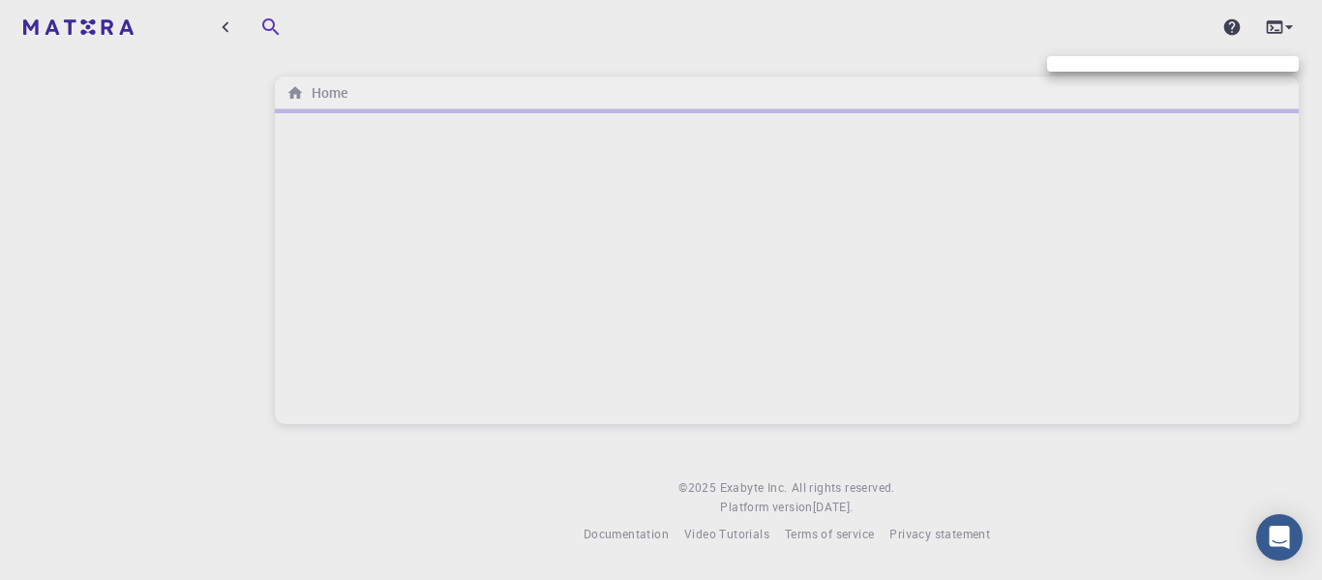
click at [1126, 16] on div at bounding box center [661, 290] width 1322 height 580
